Goal: Navigation & Orientation: Find specific page/section

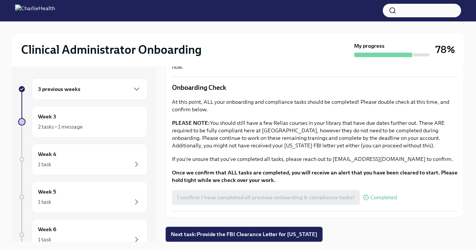
scroll to position [263, 0]
click at [238, 229] on button "Next task : Provide the FBI Clearance Letter for [US_STATE]" at bounding box center [243, 234] width 157 height 15
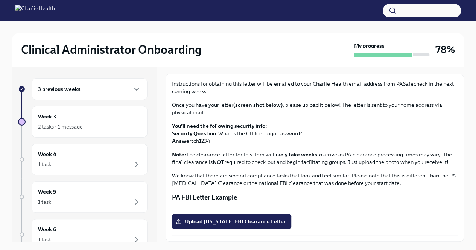
scroll to position [130, 0]
click at [58, 162] on div "1 task" at bounding box center [89, 164] width 103 height 9
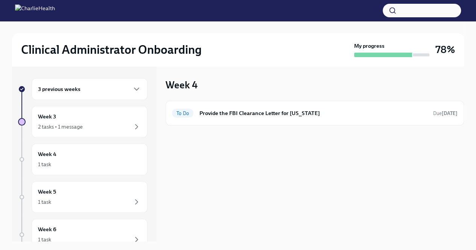
click at [66, 143] on div "3 previous weeks Week 3 2 tasks • 1 message Week 4 1 task Week 5 1 task Week 6 …" at bounding box center [82, 186] width 129 height 216
click at [66, 126] on div "2 tasks • 1 message" at bounding box center [60, 127] width 45 height 8
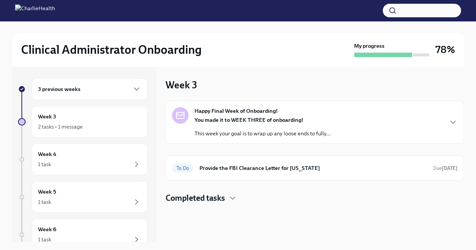
scroll to position [6, 0]
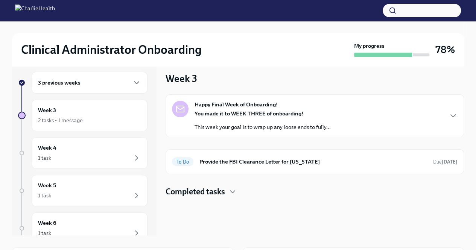
click at [267, 117] on div "You made it to WEEK THREE of onboarding! This week your goal is to wrap up any …" at bounding box center [262, 120] width 136 height 21
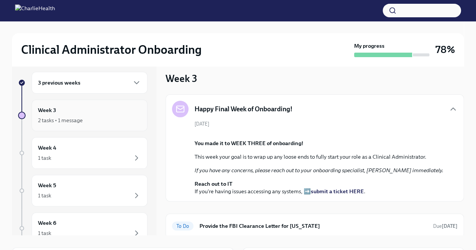
click at [77, 112] on div "Week 3 2 tasks • 1 message" at bounding box center [89, 115] width 103 height 19
click at [85, 87] on div "3 previous weeks" at bounding box center [90, 83] width 116 height 22
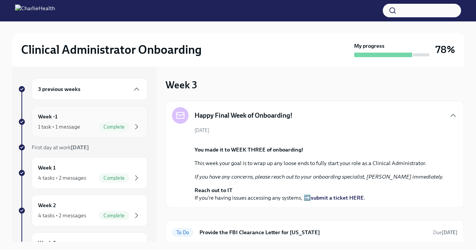
scroll to position [82, 0]
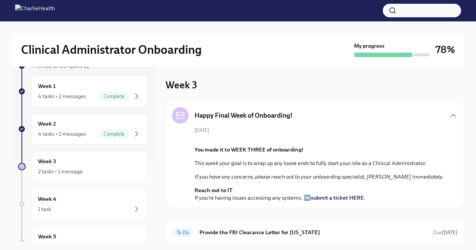
click at [84, 123] on div "Week 2 4 tasks • 2 messages Complete" at bounding box center [89, 129] width 103 height 19
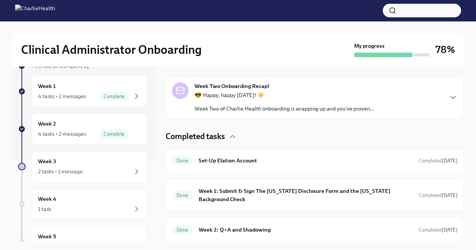
scroll to position [198, 0]
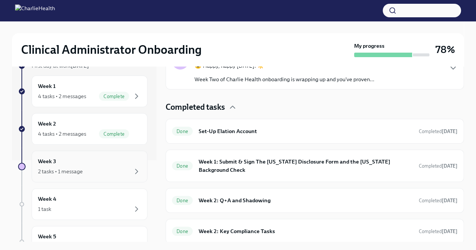
click at [64, 155] on div "Week 3 2 tasks • 1 message" at bounding box center [90, 167] width 116 height 32
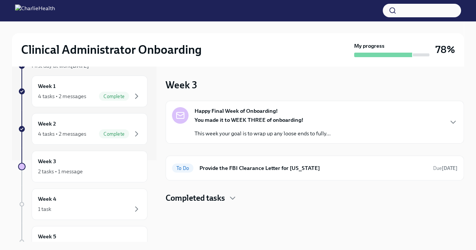
click at [232, 122] on strong "You made it to WEEK THREE of onboarding!" at bounding box center [248, 120] width 109 height 7
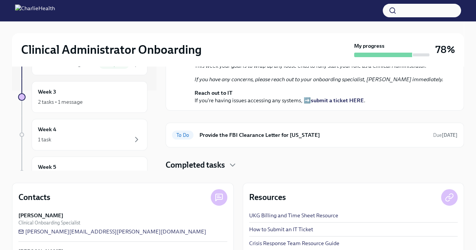
scroll to position [74, 0]
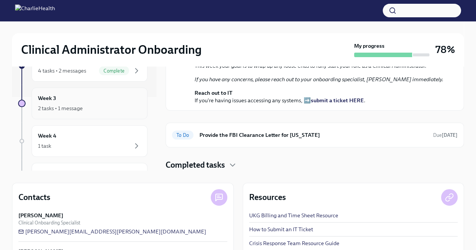
click at [106, 99] on div "Week 3 2 tasks • 1 message" at bounding box center [89, 103] width 103 height 19
